Goal: Find specific page/section: Find specific page/section

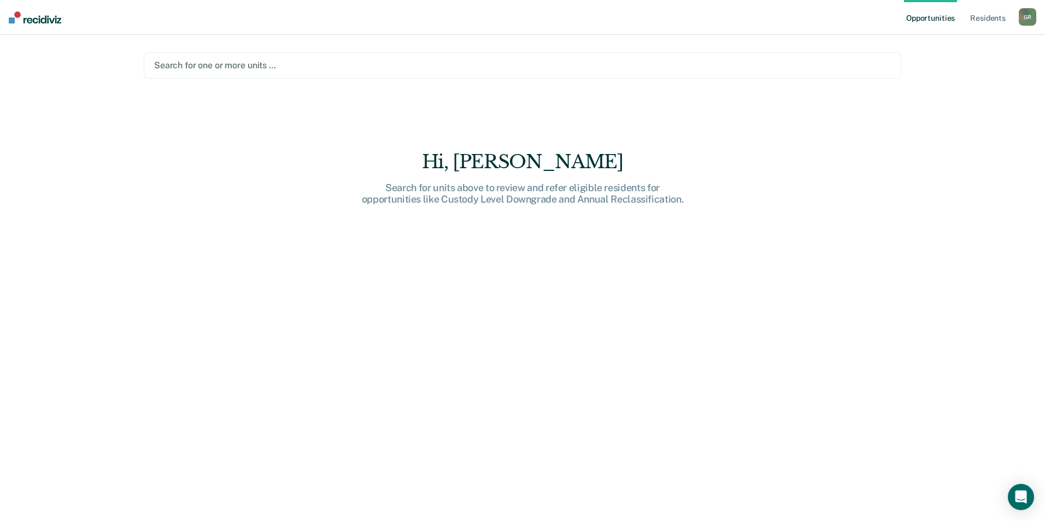
click at [216, 63] on div at bounding box center [522, 65] width 737 height 13
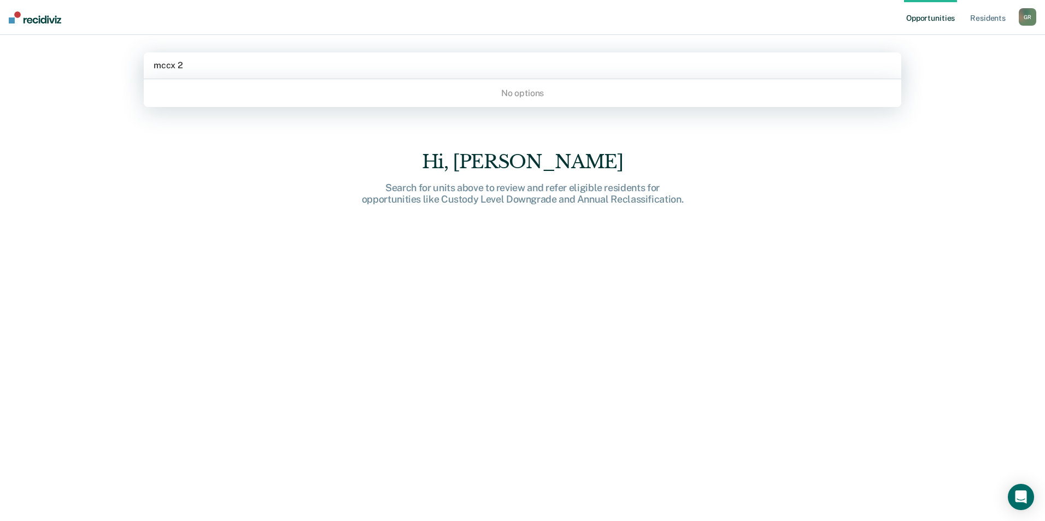
type input "mccx"
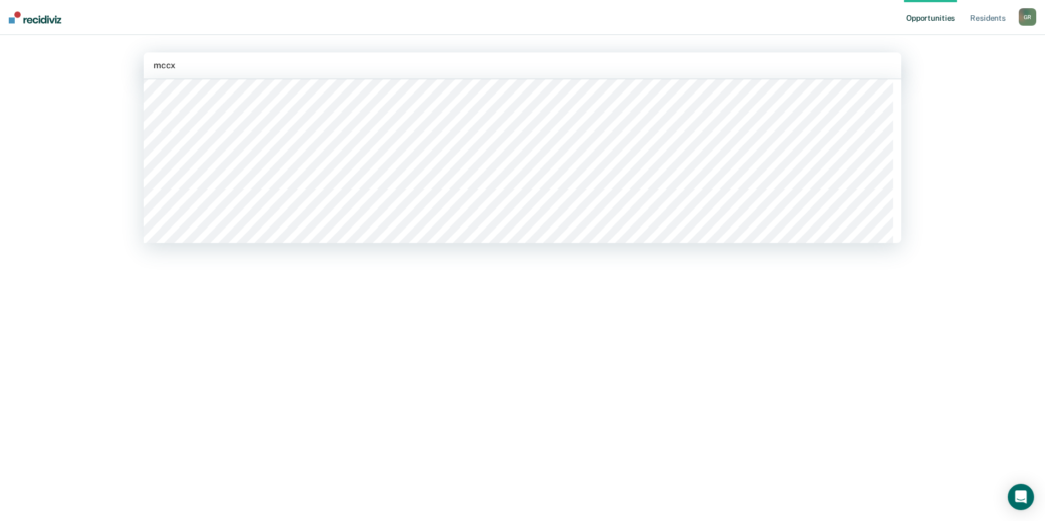
scroll to position [383, 0]
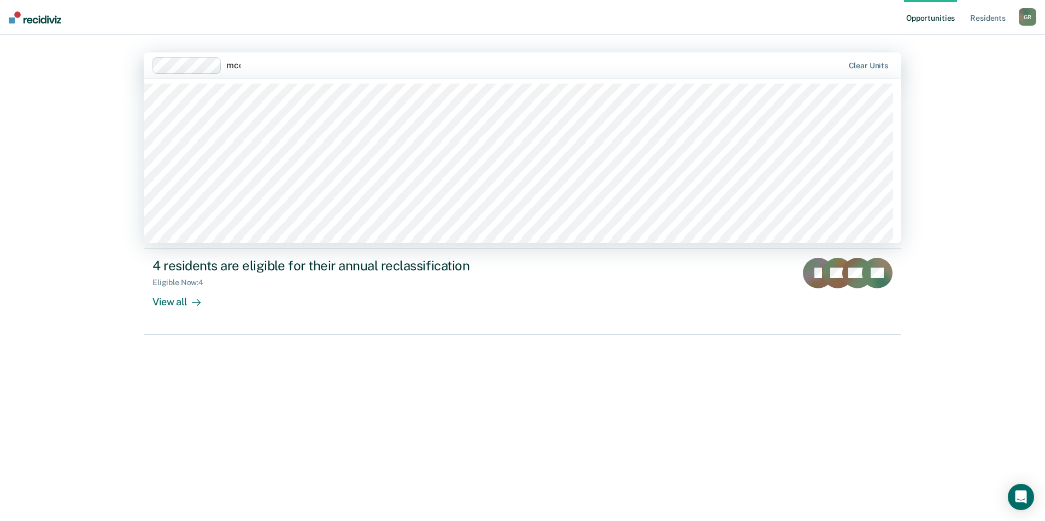
type input "mccx"
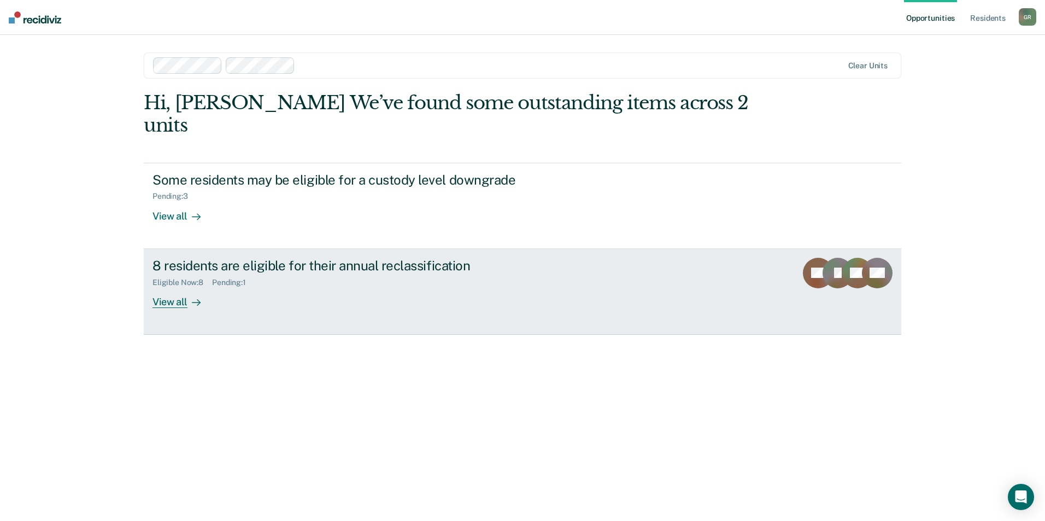
click at [180, 287] on div "View all" at bounding box center [182, 297] width 61 height 21
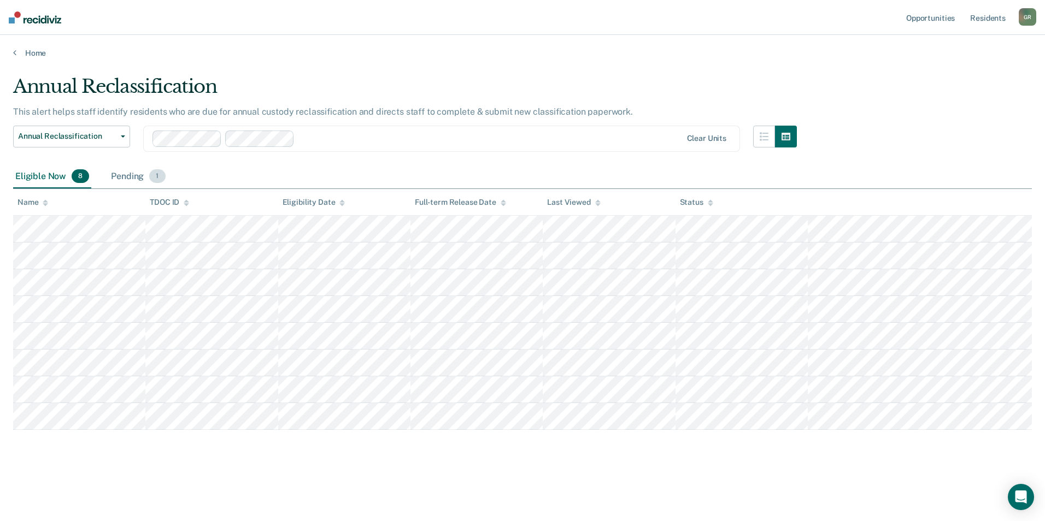
click at [124, 175] on div "Pending 1" at bounding box center [138, 177] width 58 height 24
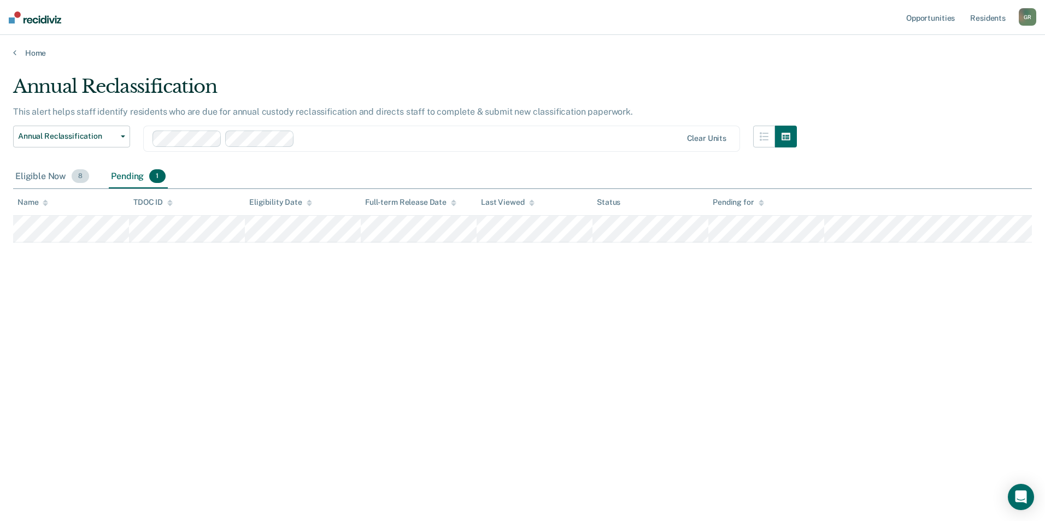
click at [40, 174] on div "Eligible Now 8" at bounding box center [52, 177] width 78 height 24
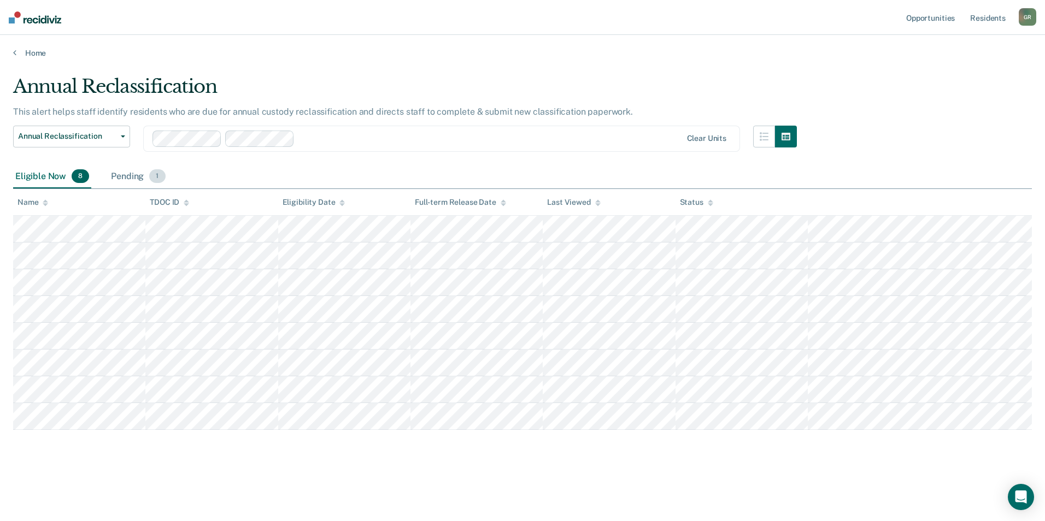
click at [121, 178] on div "Pending 1" at bounding box center [138, 177] width 58 height 24
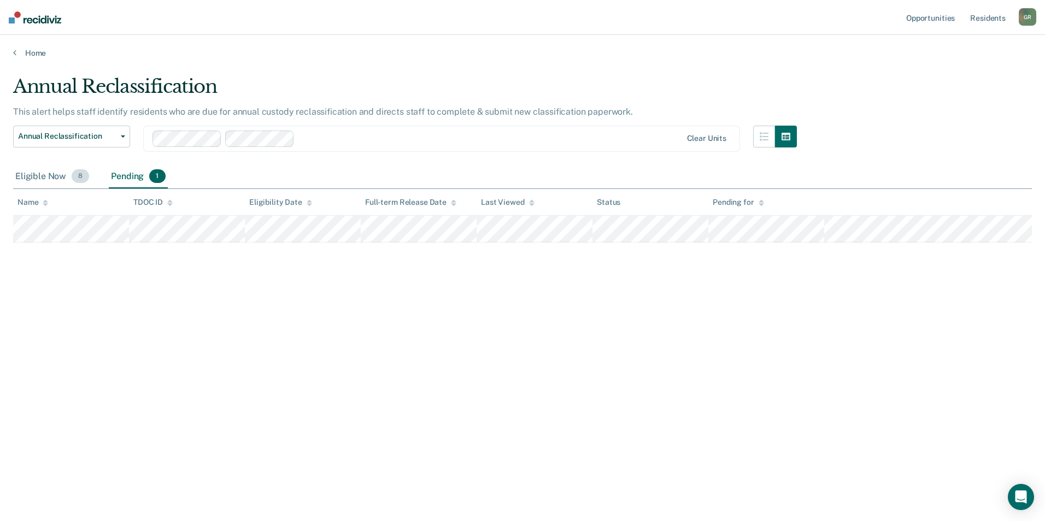
click at [58, 177] on div "Eligible Now 8" at bounding box center [52, 177] width 78 height 24
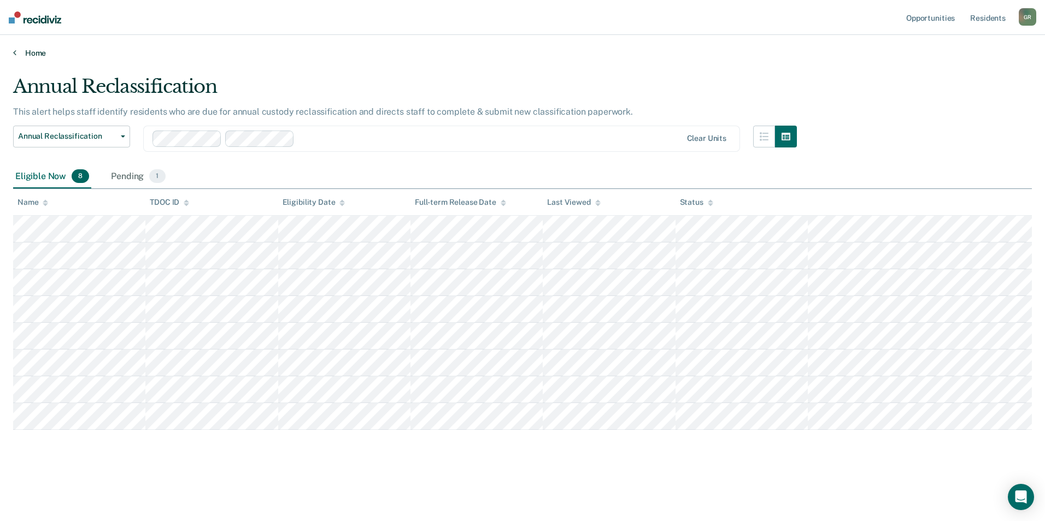
click at [17, 50] on link "Home" at bounding box center [522, 53] width 1019 height 10
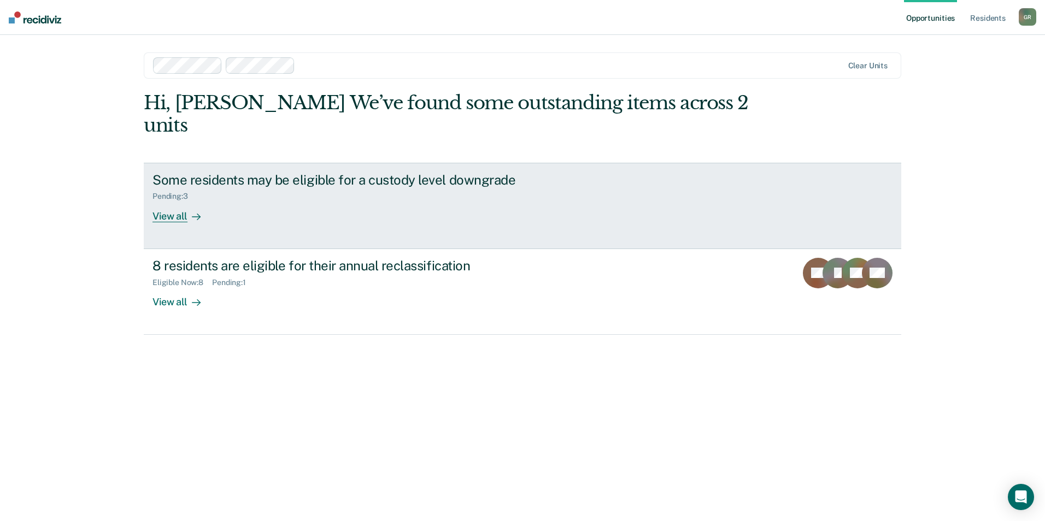
click at [169, 201] on div "View all" at bounding box center [182, 211] width 61 height 21
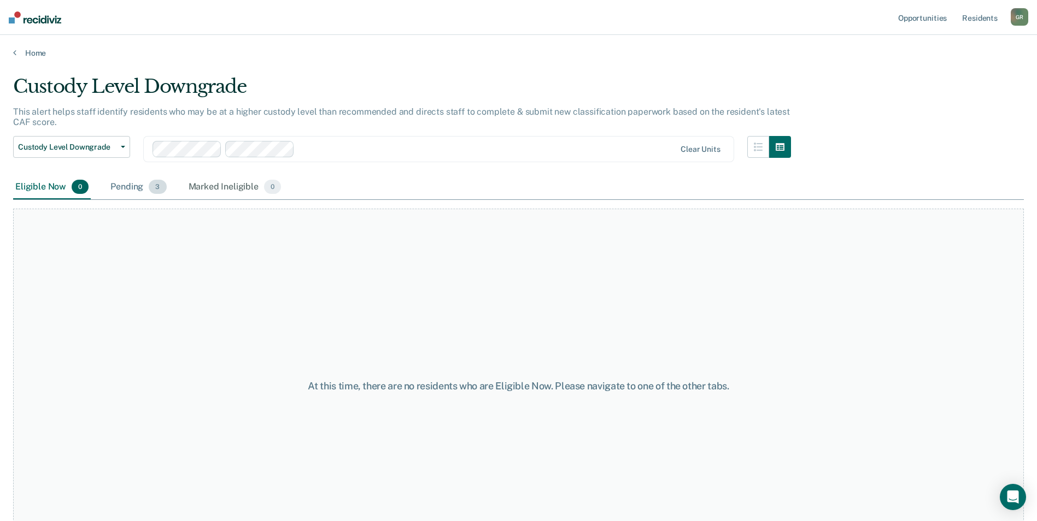
click at [122, 186] on div "Pending 3" at bounding box center [138, 187] width 60 height 24
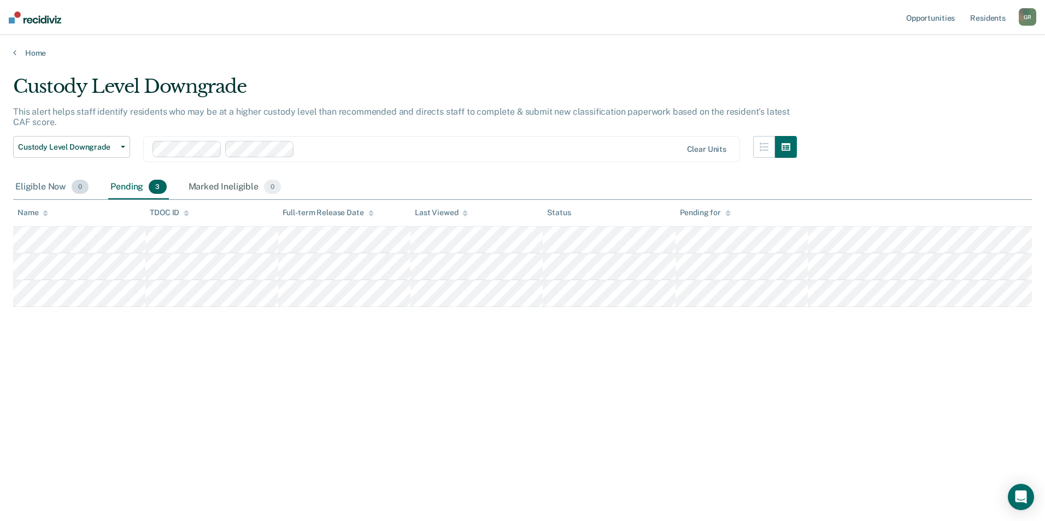
click at [39, 187] on div "Eligible Now 0" at bounding box center [52, 187] width 78 height 24
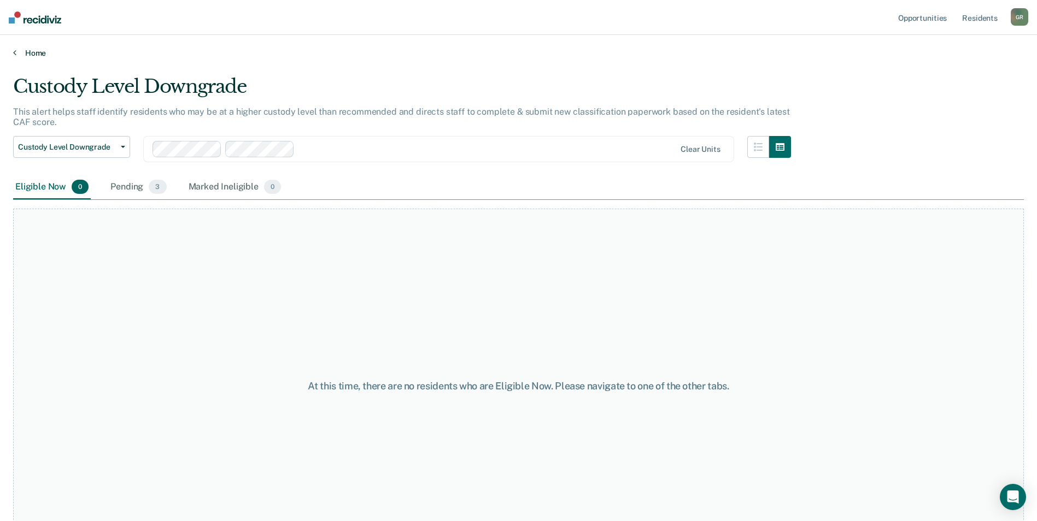
click at [17, 52] on link "Home" at bounding box center [518, 53] width 1010 height 10
